Goal: Navigation & Orientation: Find specific page/section

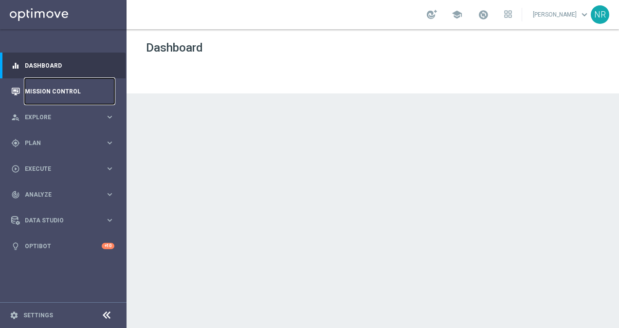
click at [90, 92] on link "Mission Control" at bounding box center [70, 91] width 90 height 26
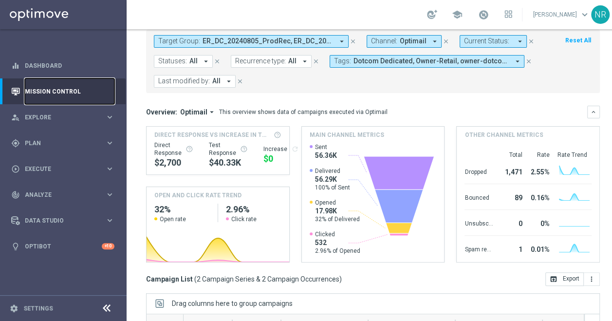
scroll to position [2, 0]
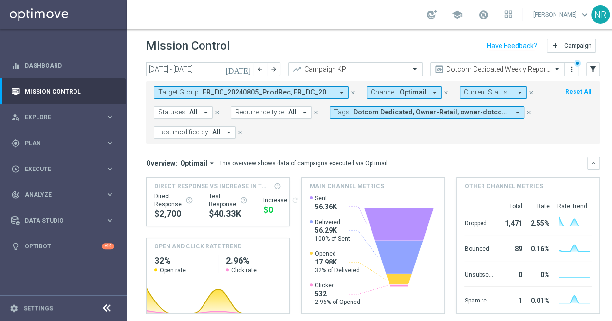
click at [353, 89] on icon "close" at bounding box center [352, 92] width 7 height 7
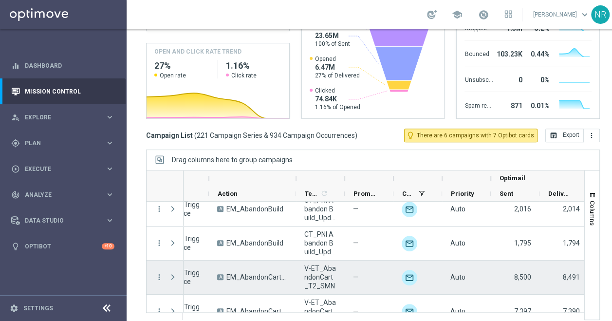
scroll to position [0, 0]
